Goal: Transaction & Acquisition: Purchase product/service

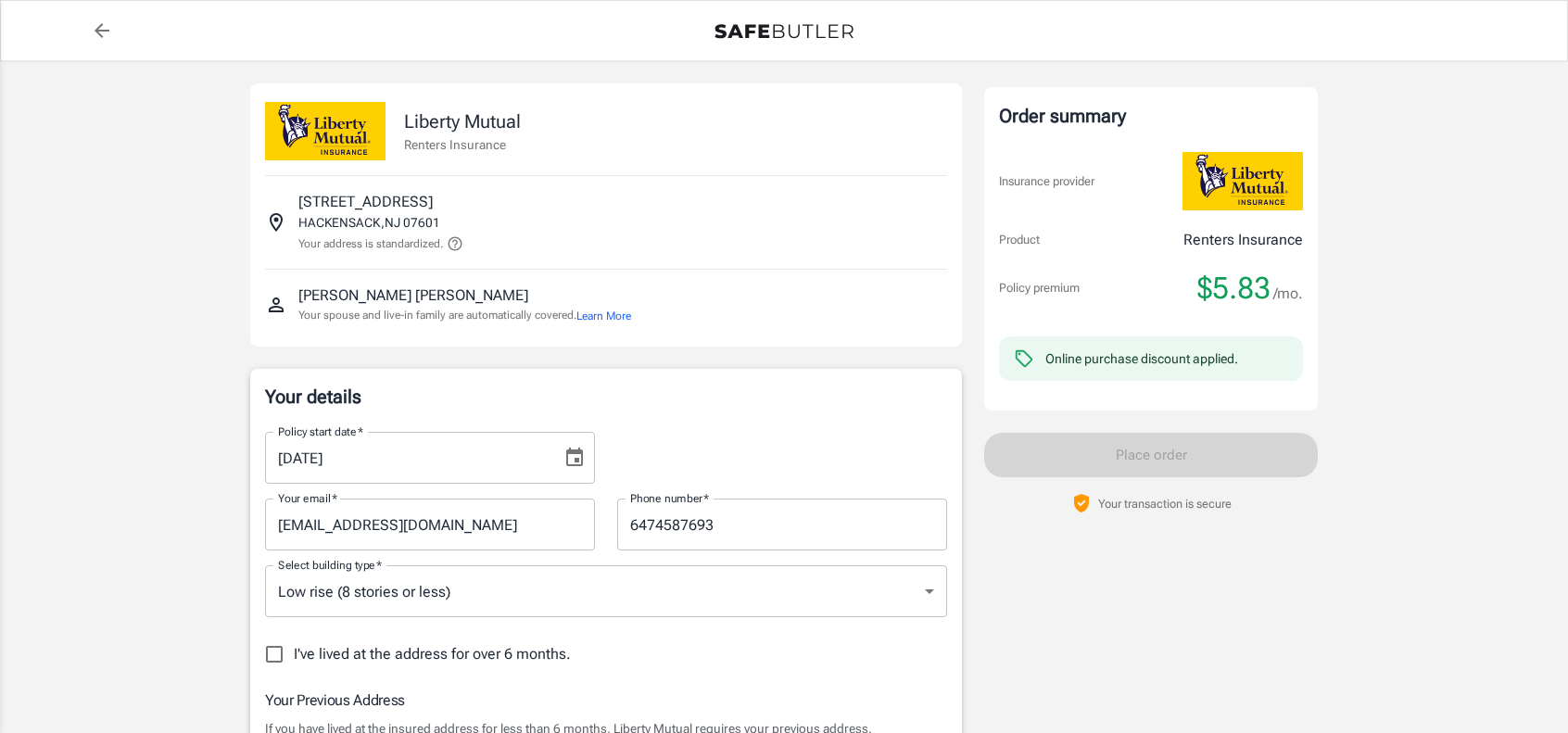
select select "NJ"
click at [1251, 281] on span "$5.83" at bounding box center [1234, 288] width 73 height 37
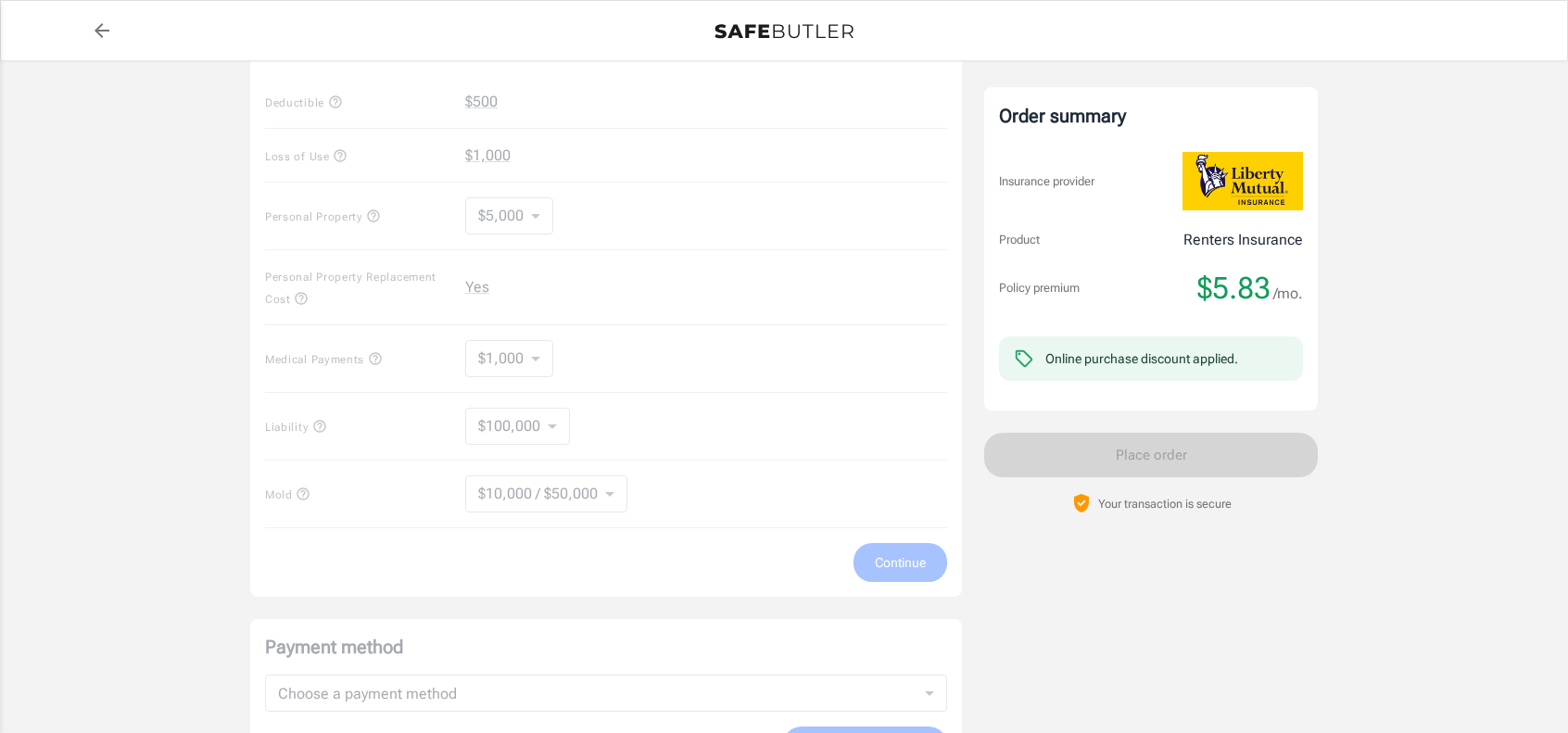
scroll to position [1020, 0]
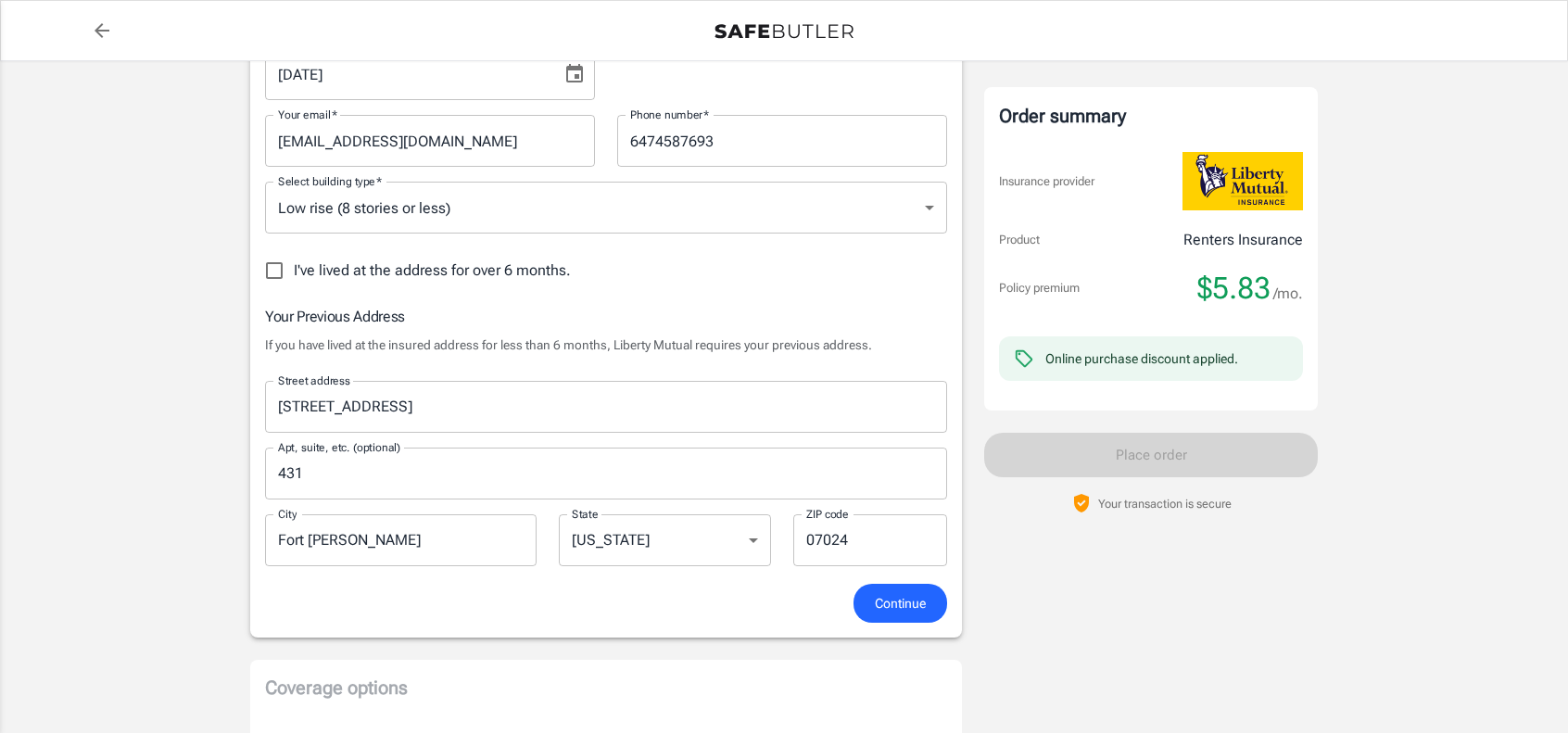
scroll to position [371, 0]
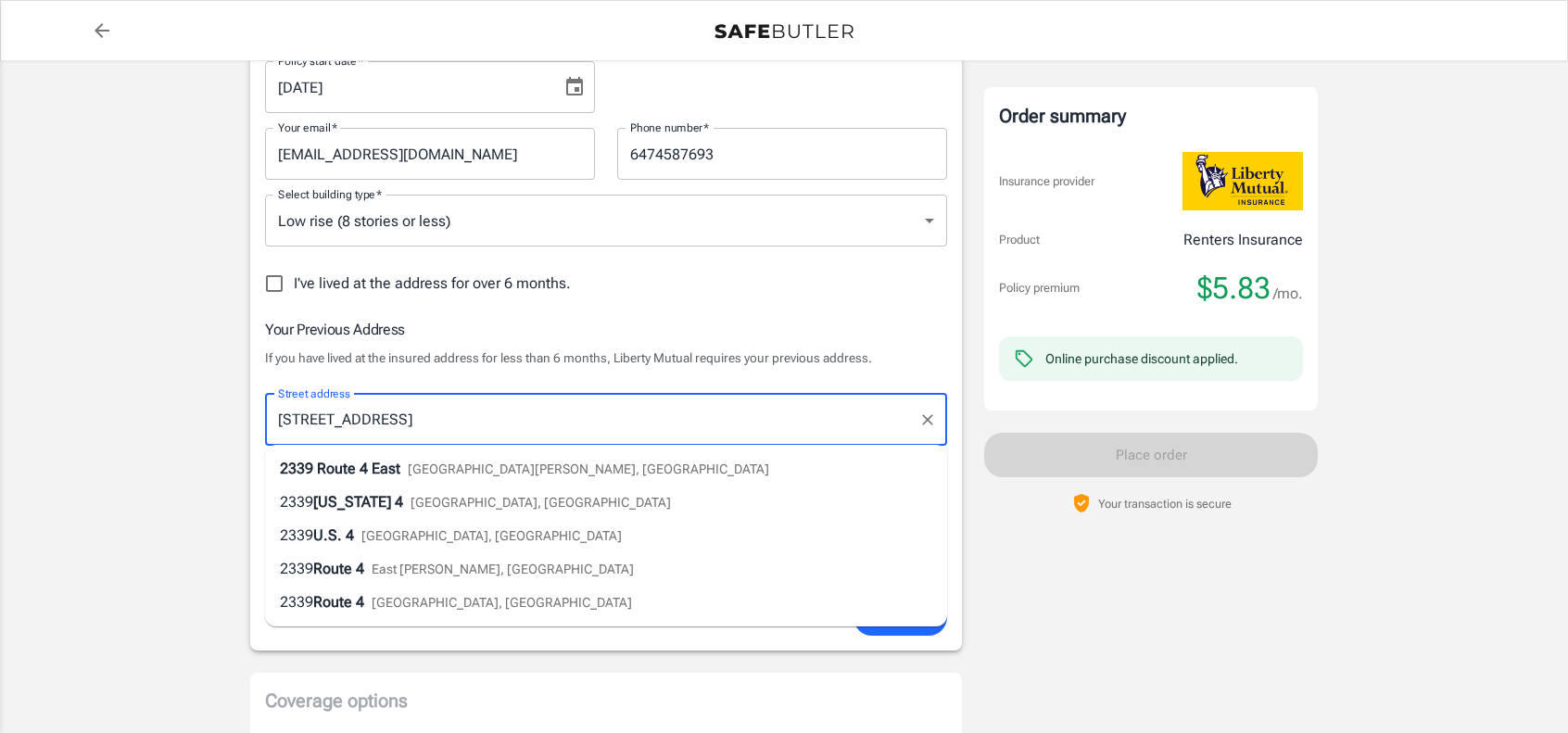
click at [412, 410] on input "[STREET_ADDRESS]" at bounding box center [592, 420] width 638 height 36
drag, startPoint x: 448, startPoint y: 428, endPoint x: 221, endPoint y: 403, distance: 228.4
click at [230, 402] on div "Liberty Mutual Renters Insurance [STREET_ADDRESS] Your address is standardized.…" at bounding box center [784, 644] width 1112 height 1907
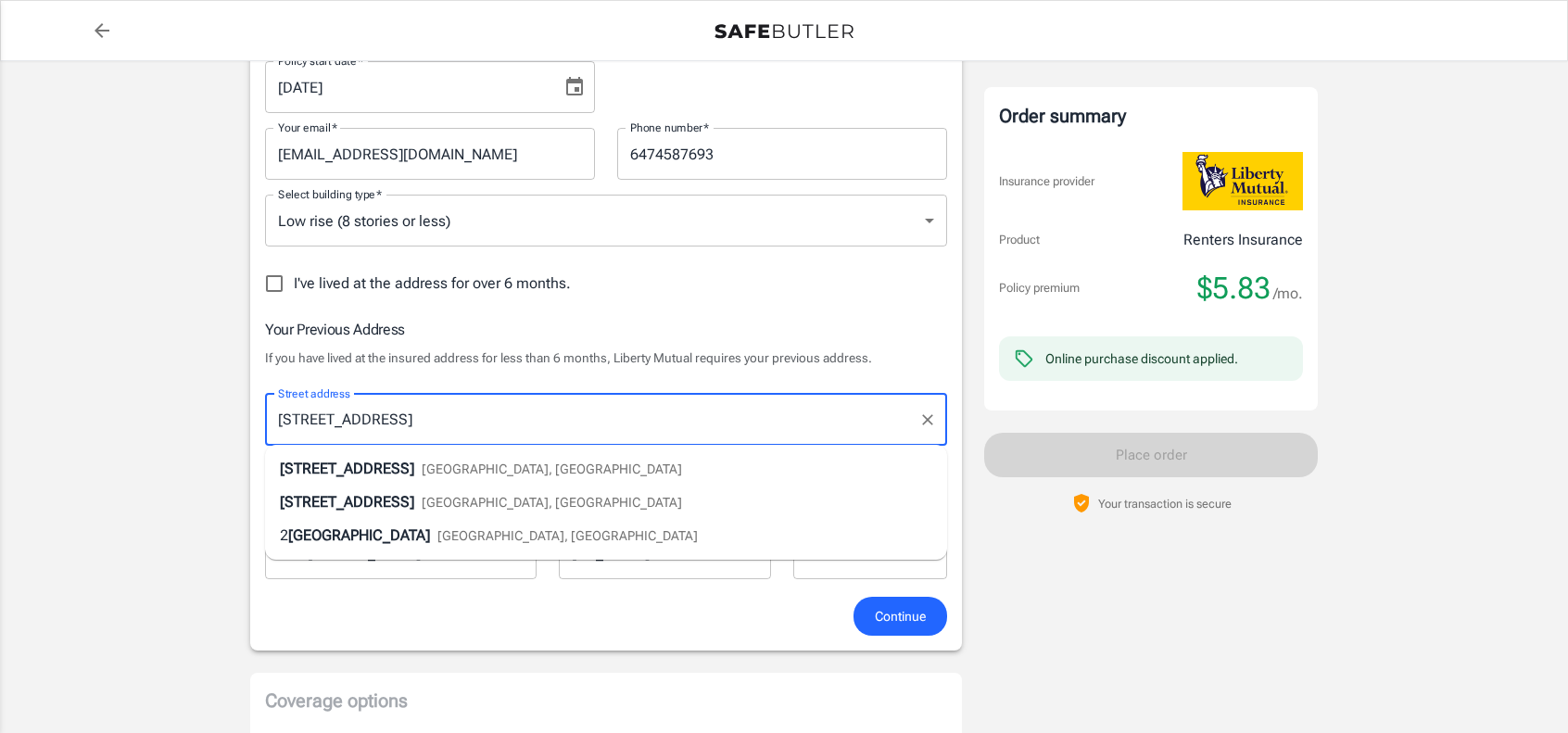
click at [421, 464] on span "[GEOGRAPHIC_DATA], [GEOGRAPHIC_DATA]" at bounding box center [551, 469] width 260 height 15
type input "[STREET_ADDRESS]"
type input "Hackensack"
type input "07601"
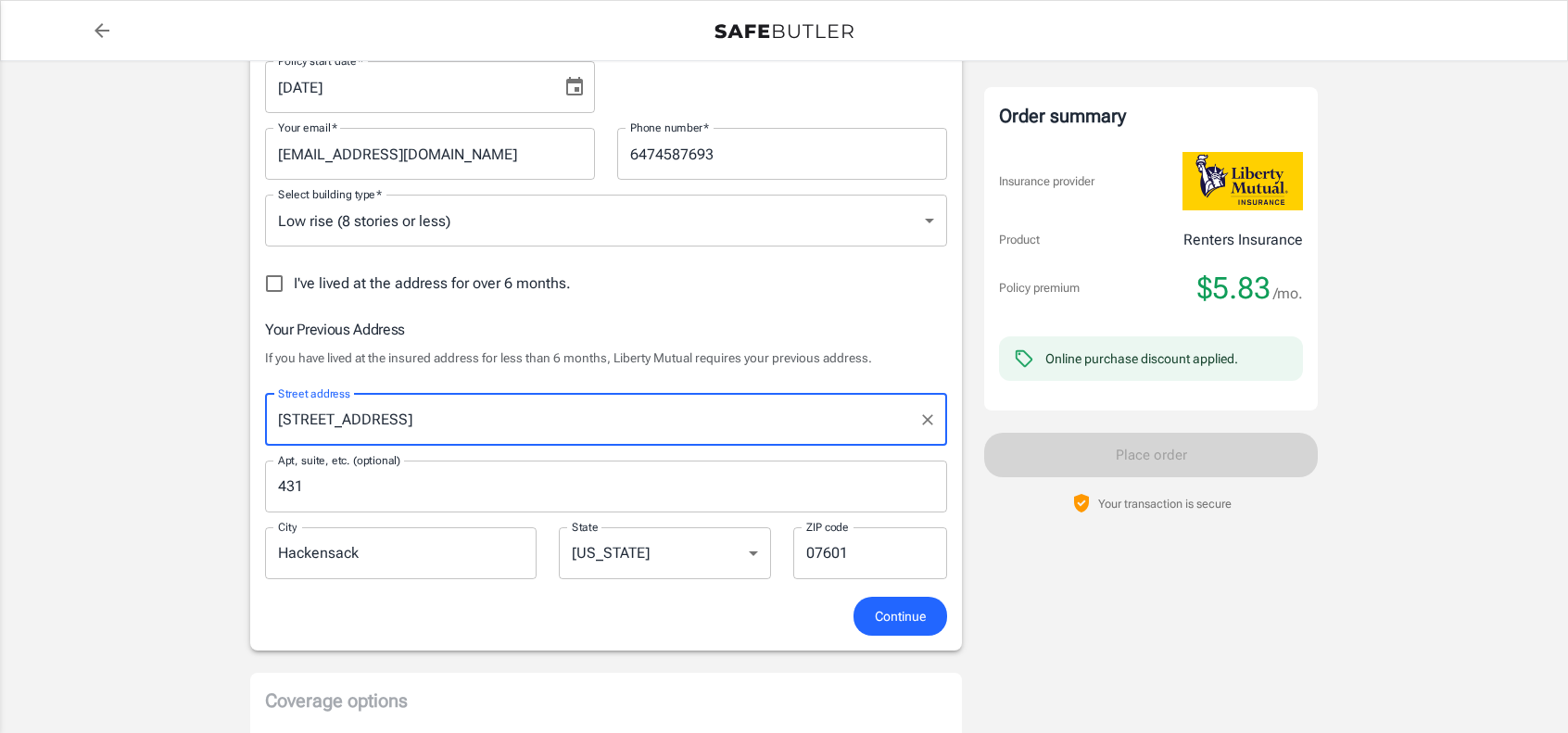
type input "[STREET_ADDRESS]"
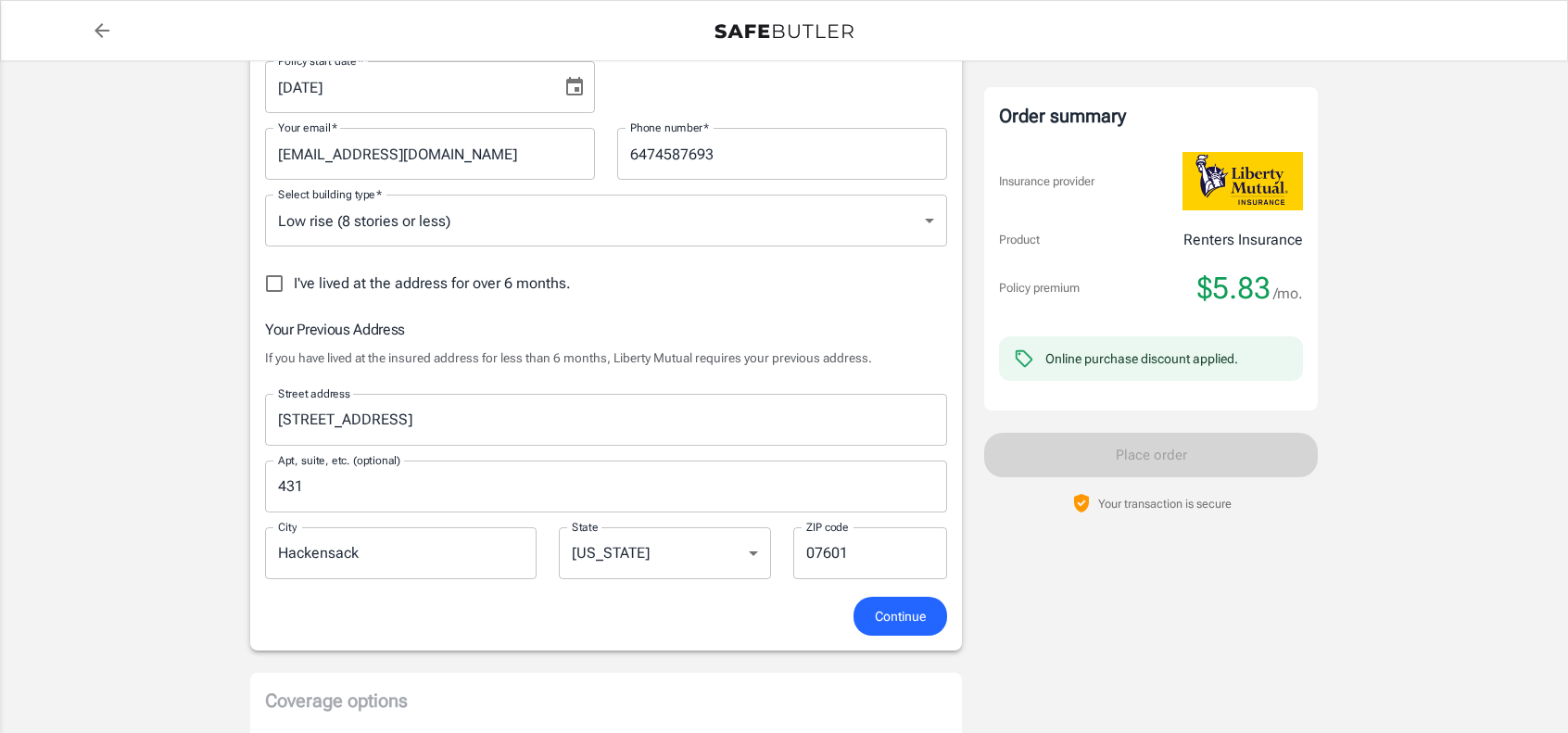
click at [356, 494] on input "431" at bounding box center [606, 487] width 683 height 51
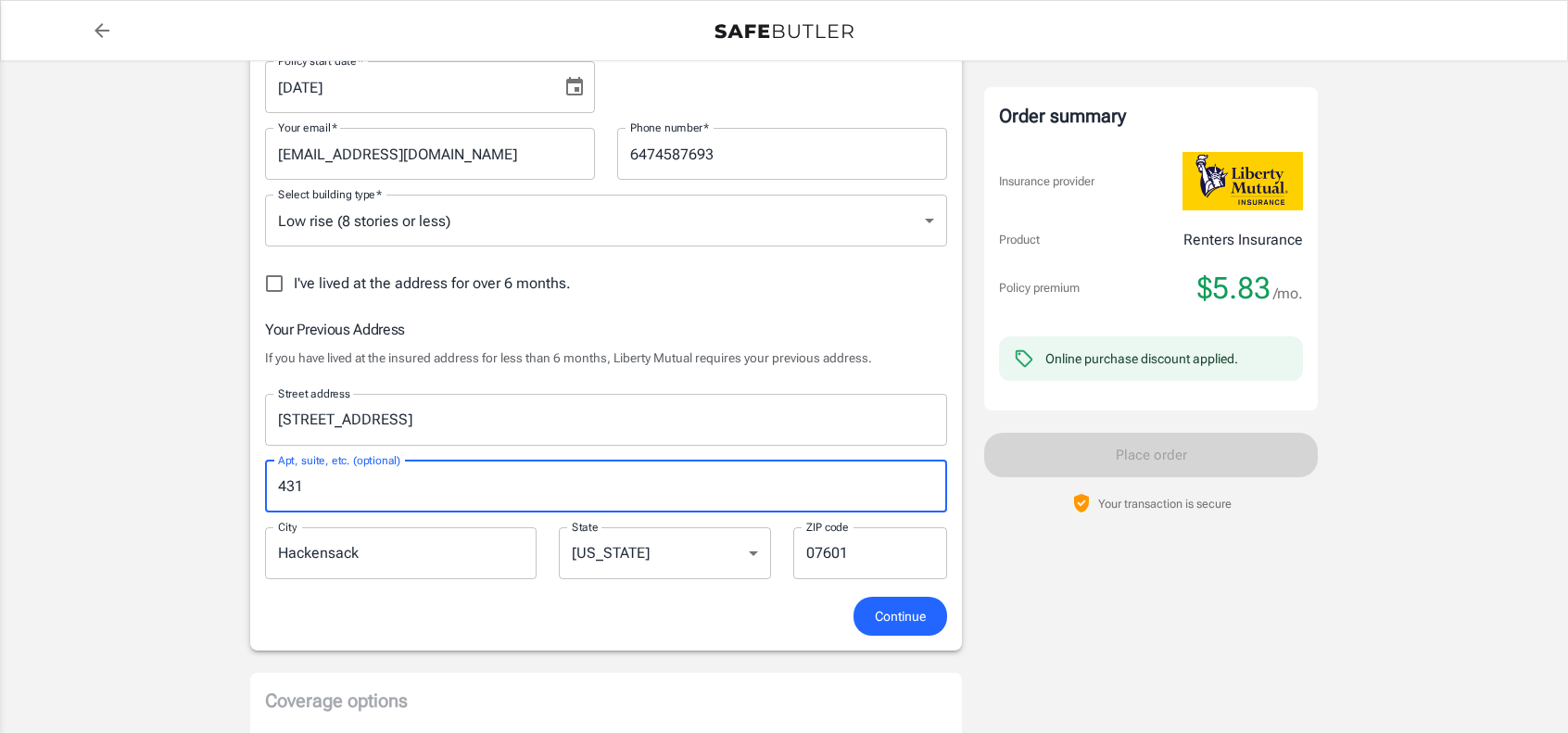
click at [356, 494] on input "431" at bounding box center [606, 487] width 683 height 51
type input "610"
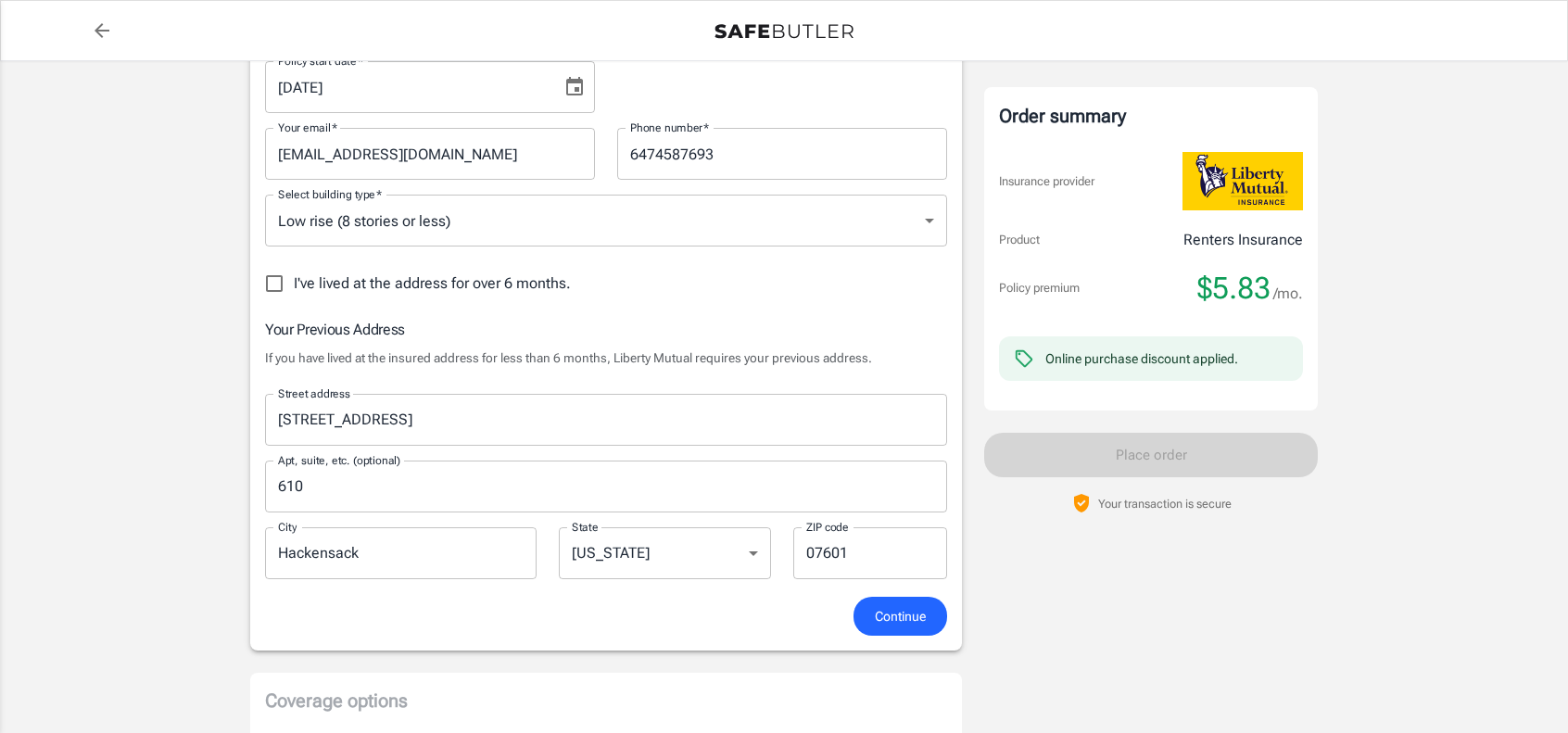
click at [606, 621] on div "Continue" at bounding box center [606, 616] width 704 height 40
click at [929, 627] on button "Continue" at bounding box center [900, 616] width 94 height 40
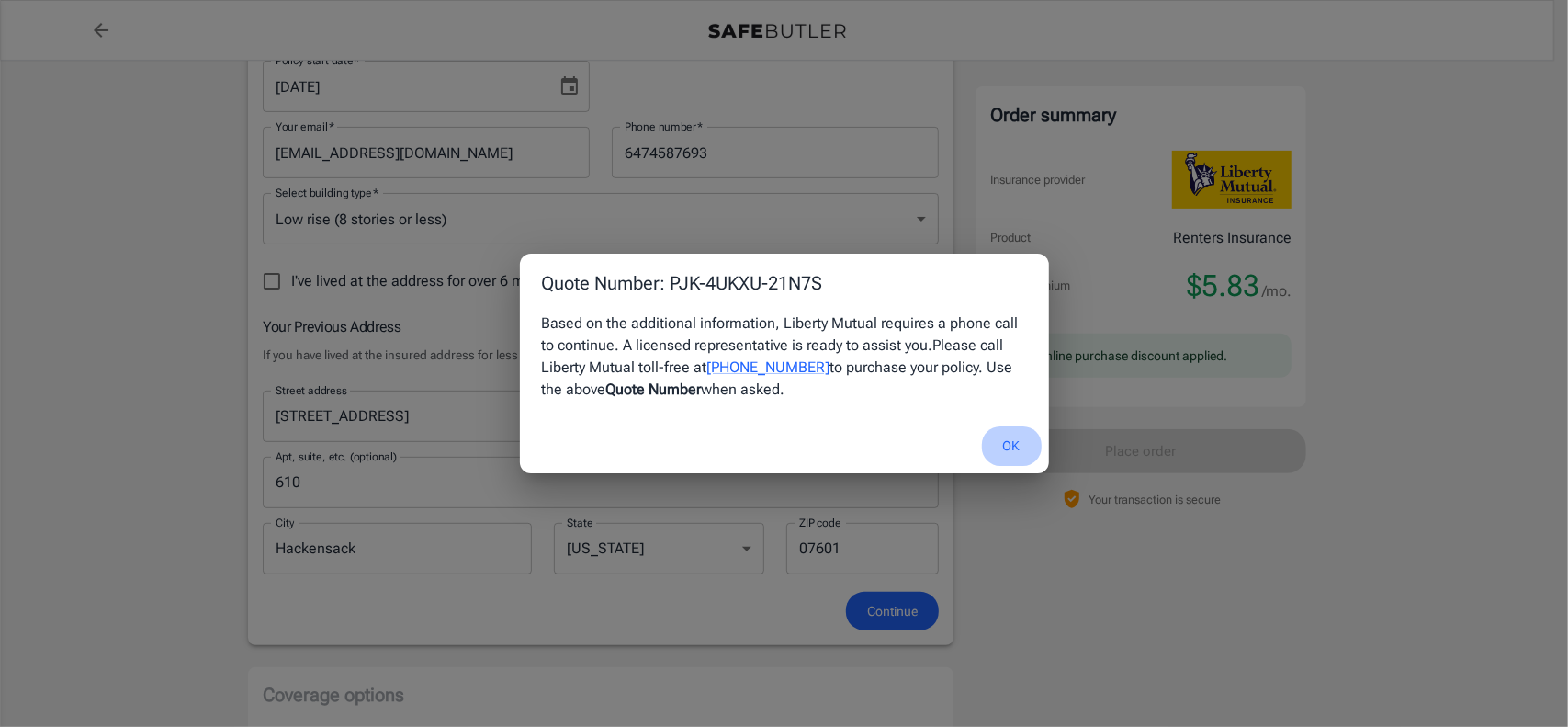
click at [1004, 441] on button "OK" at bounding box center [1012, 446] width 60 height 39
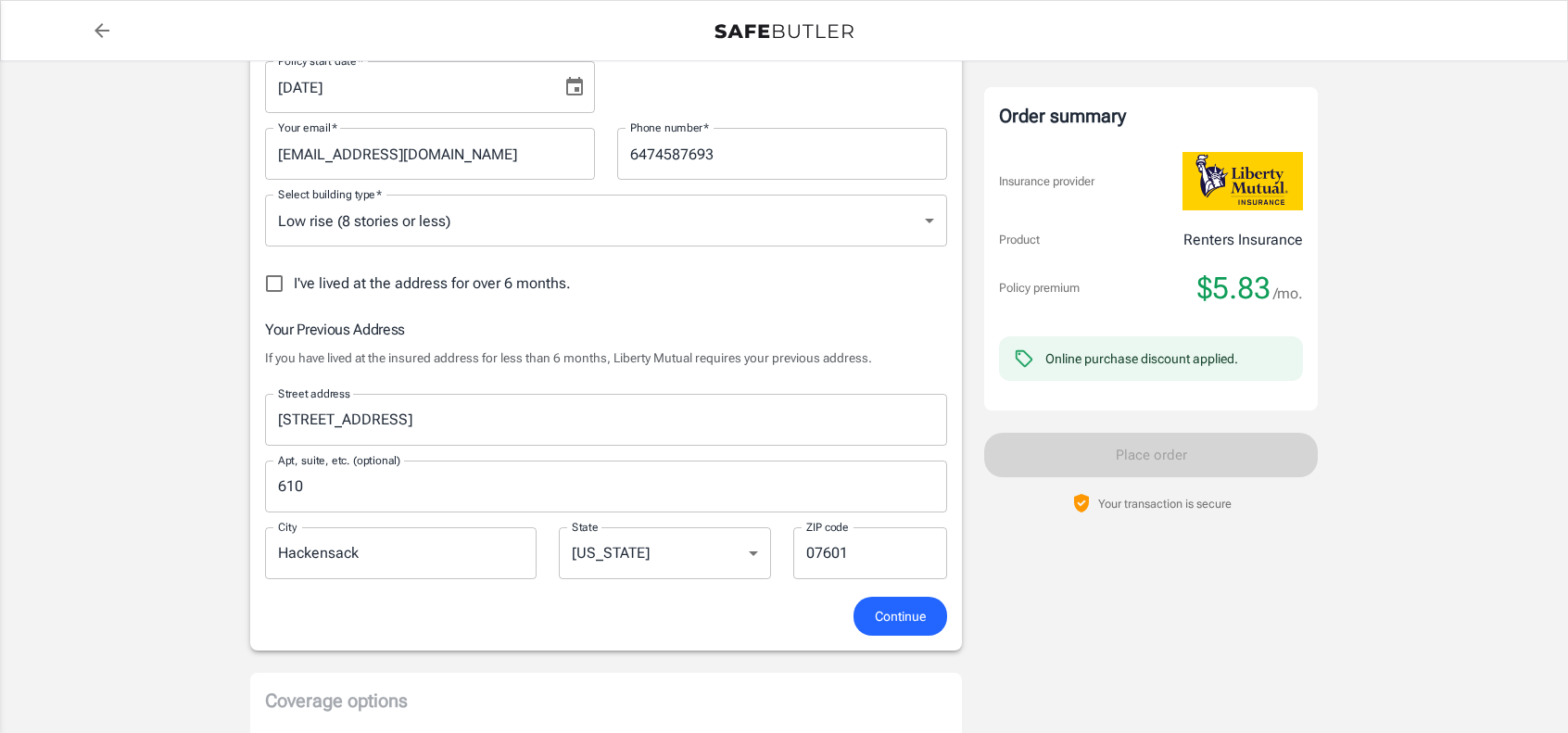
click at [961, 603] on div "Your details Policy start date   * [DATE] Policy start date   * Your email   * …" at bounding box center [606, 324] width 712 height 653
drag, startPoint x: 941, startPoint y: 621, endPoint x: 925, endPoint y: 621, distance: 16.0
click at [925, 621] on button "Continue" at bounding box center [900, 616] width 94 height 40
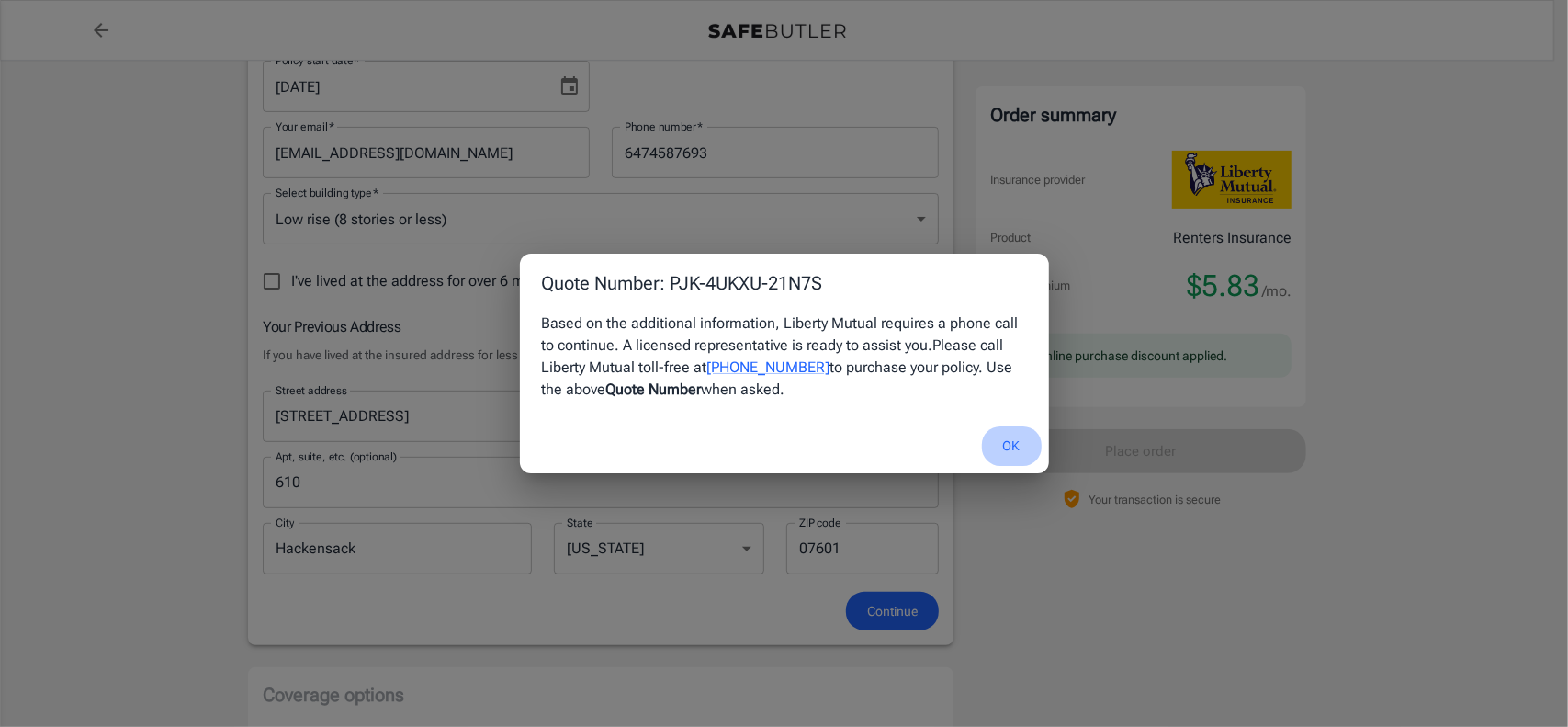
click at [1007, 436] on button "OK" at bounding box center [1012, 446] width 60 height 39
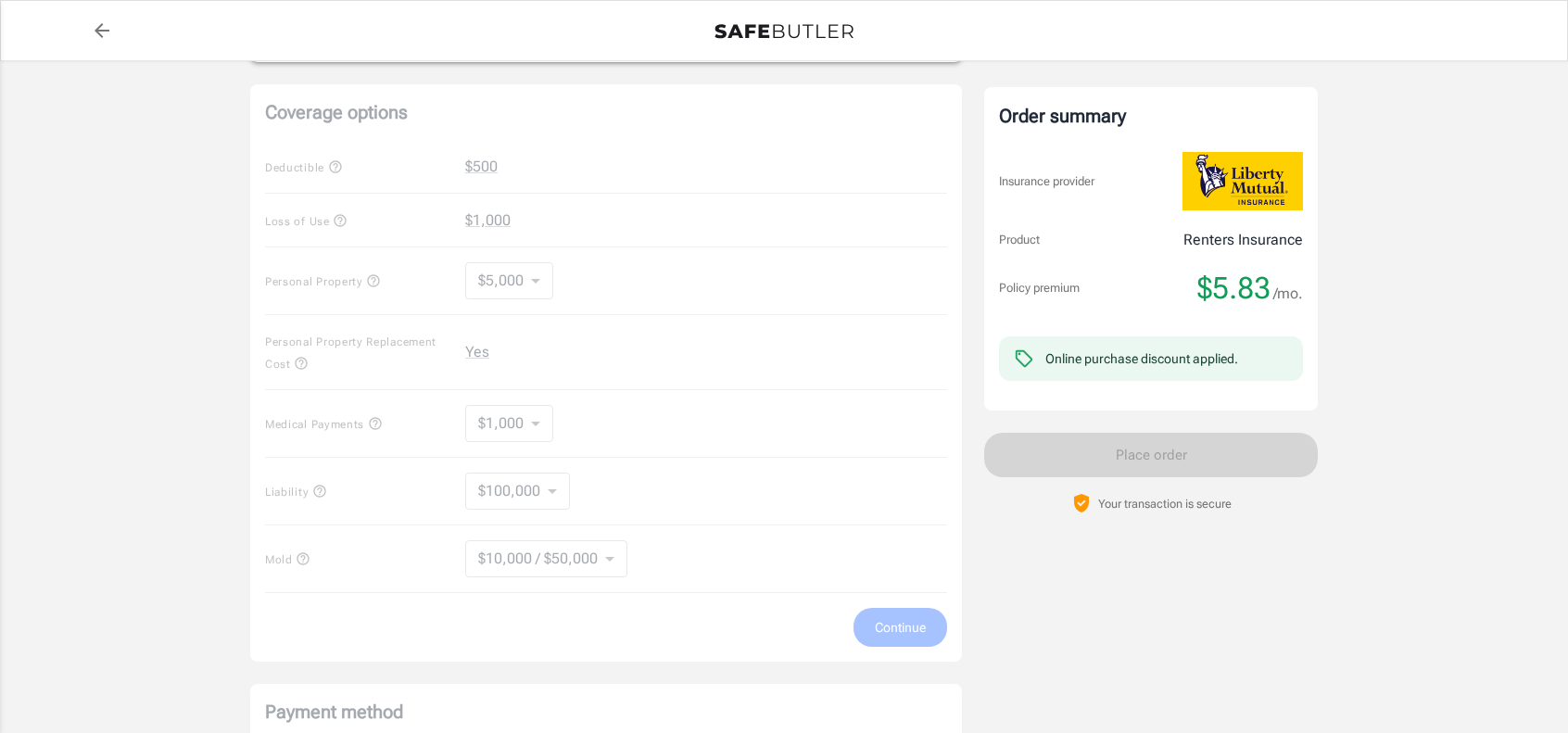
scroll to position [1020, 0]
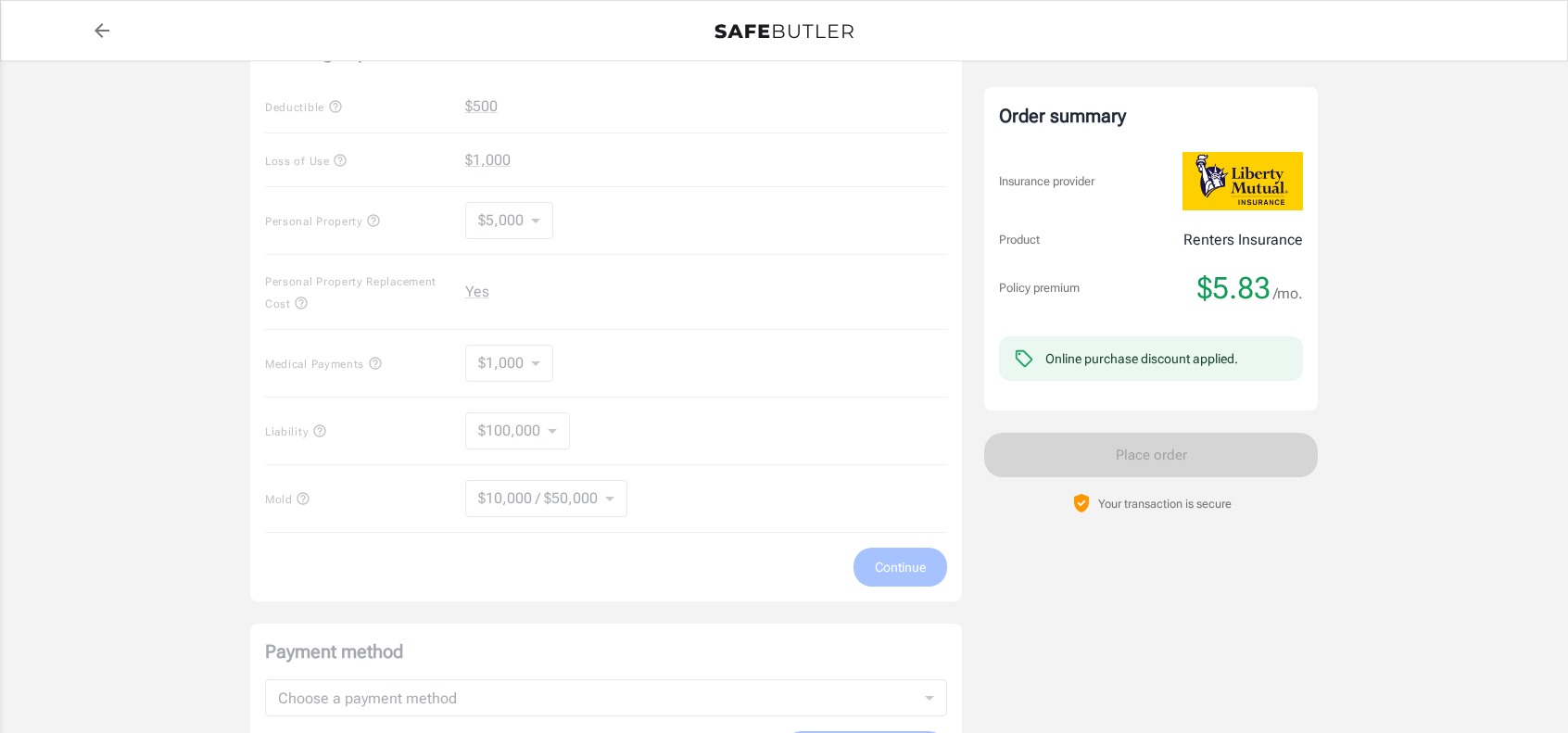
click at [531, 489] on div "Coverage options Deductible $500 Loss of Use $1,000 Personal Property $5,000 50…" at bounding box center [606, 313] width 712 height 578
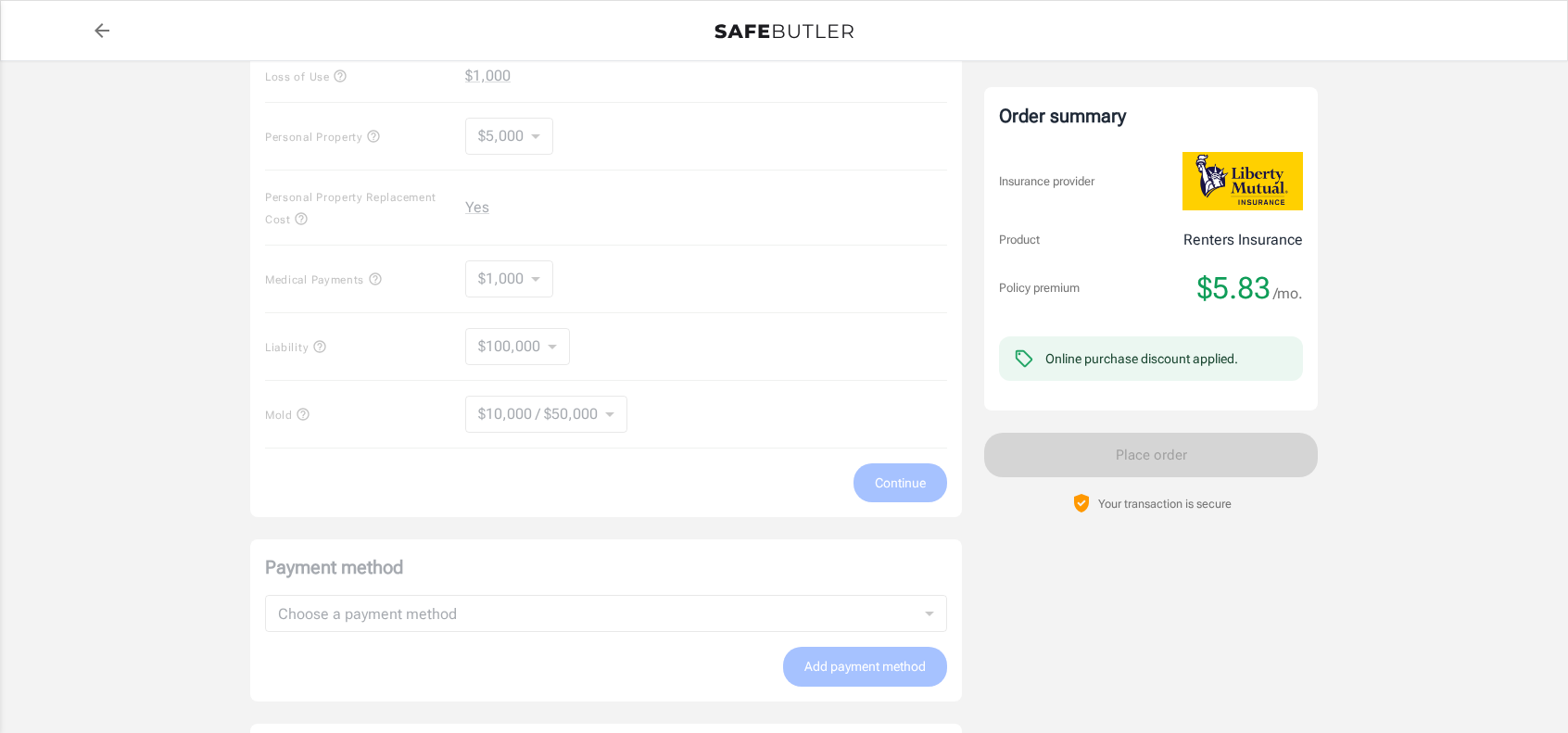
scroll to position [1112, 0]
click at [569, 405] on div "Coverage options Deductible $500 Loss of Use $1,000 Personal Property $5,000 50…" at bounding box center [606, 221] width 712 height 578
click at [616, 401] on div "Coverage options Deductible $500 Loss of Use $1,000 Personal Property $5,000 50…" at bounding box center [606, 221] width 712 height 578
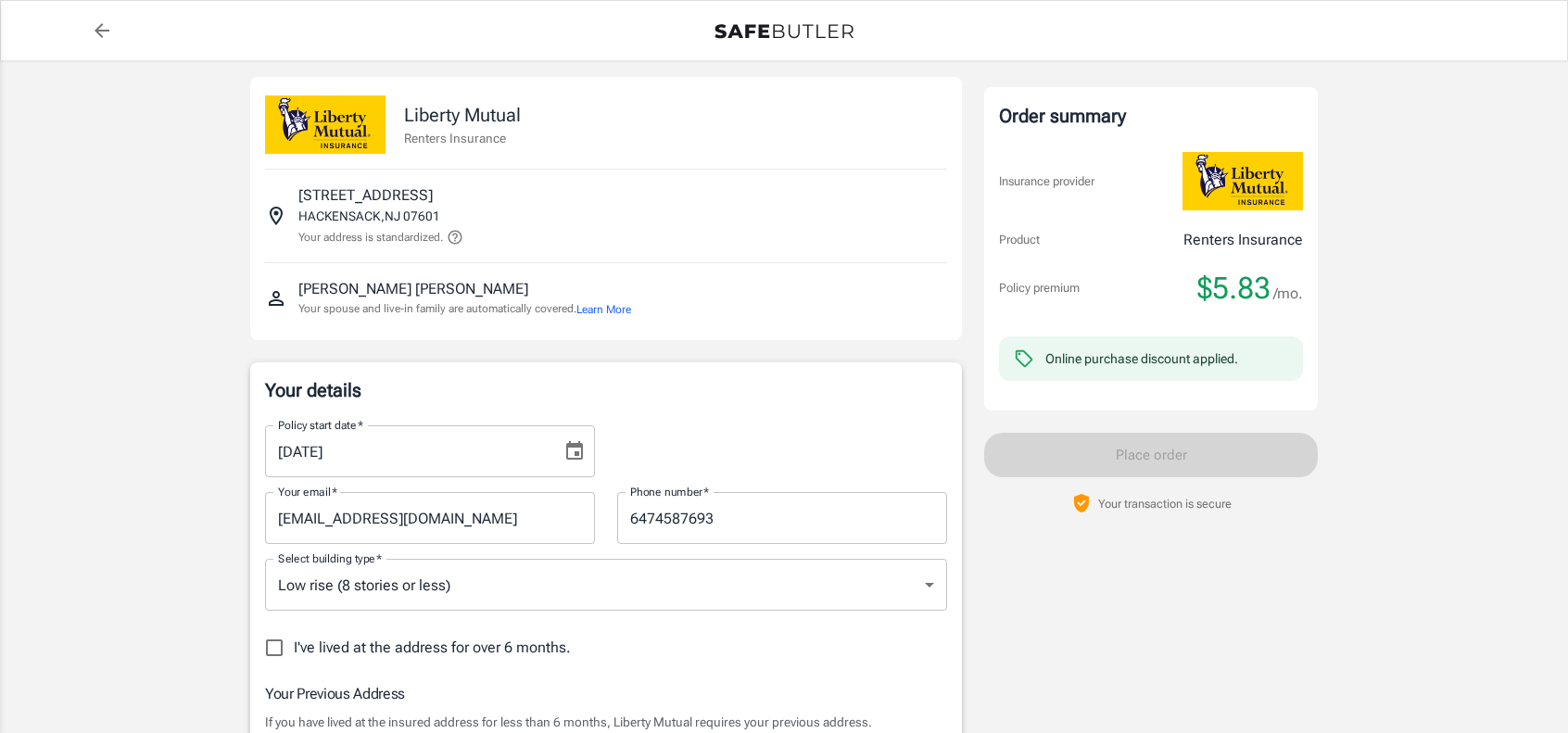
scroll to position [0, 0]
